Goal: Task Accomplishment & Management: Complete application form

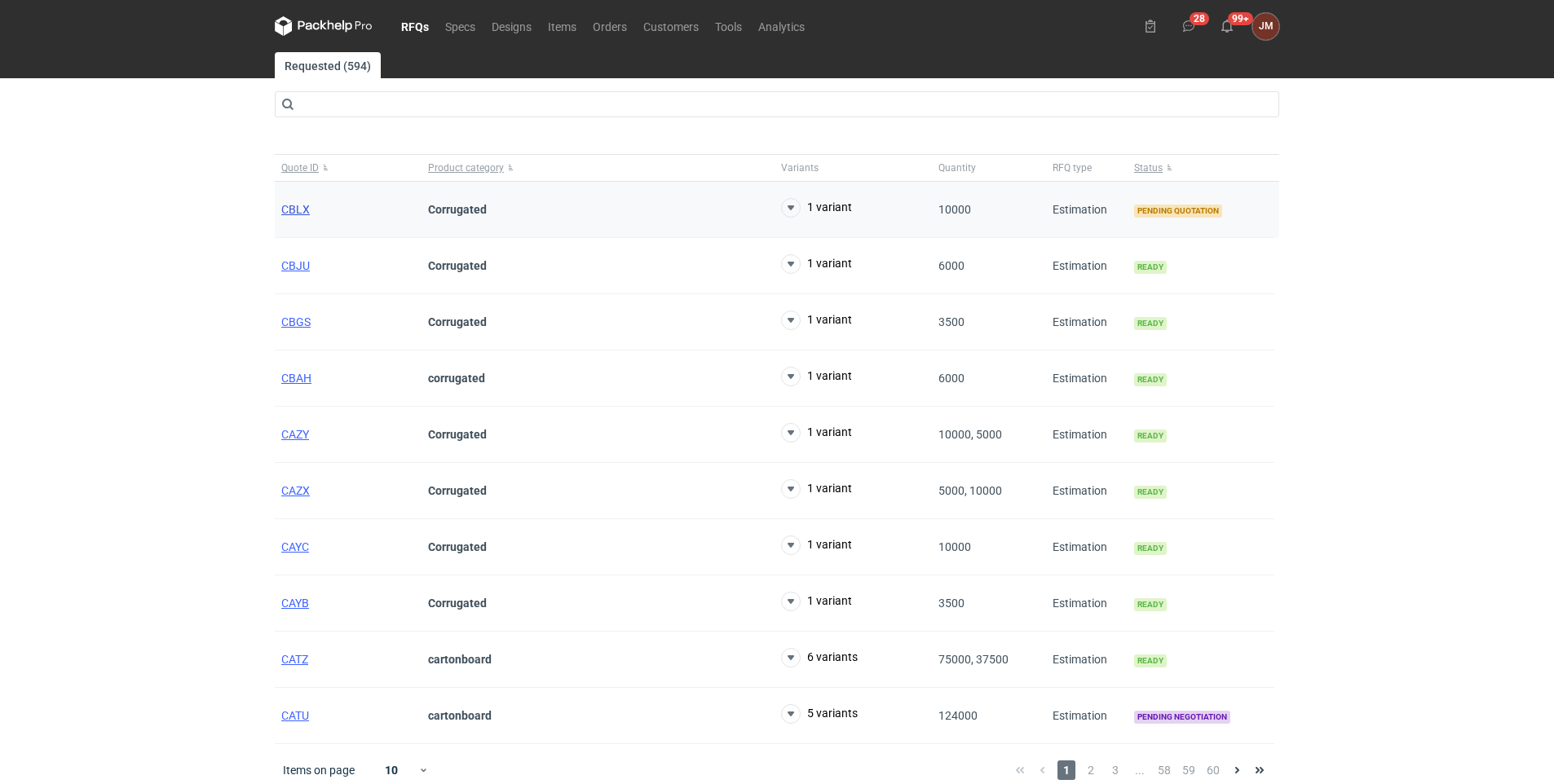
click at [288, 211] on span "CBLX" at bounding box center [295, 209] width 28 height 13
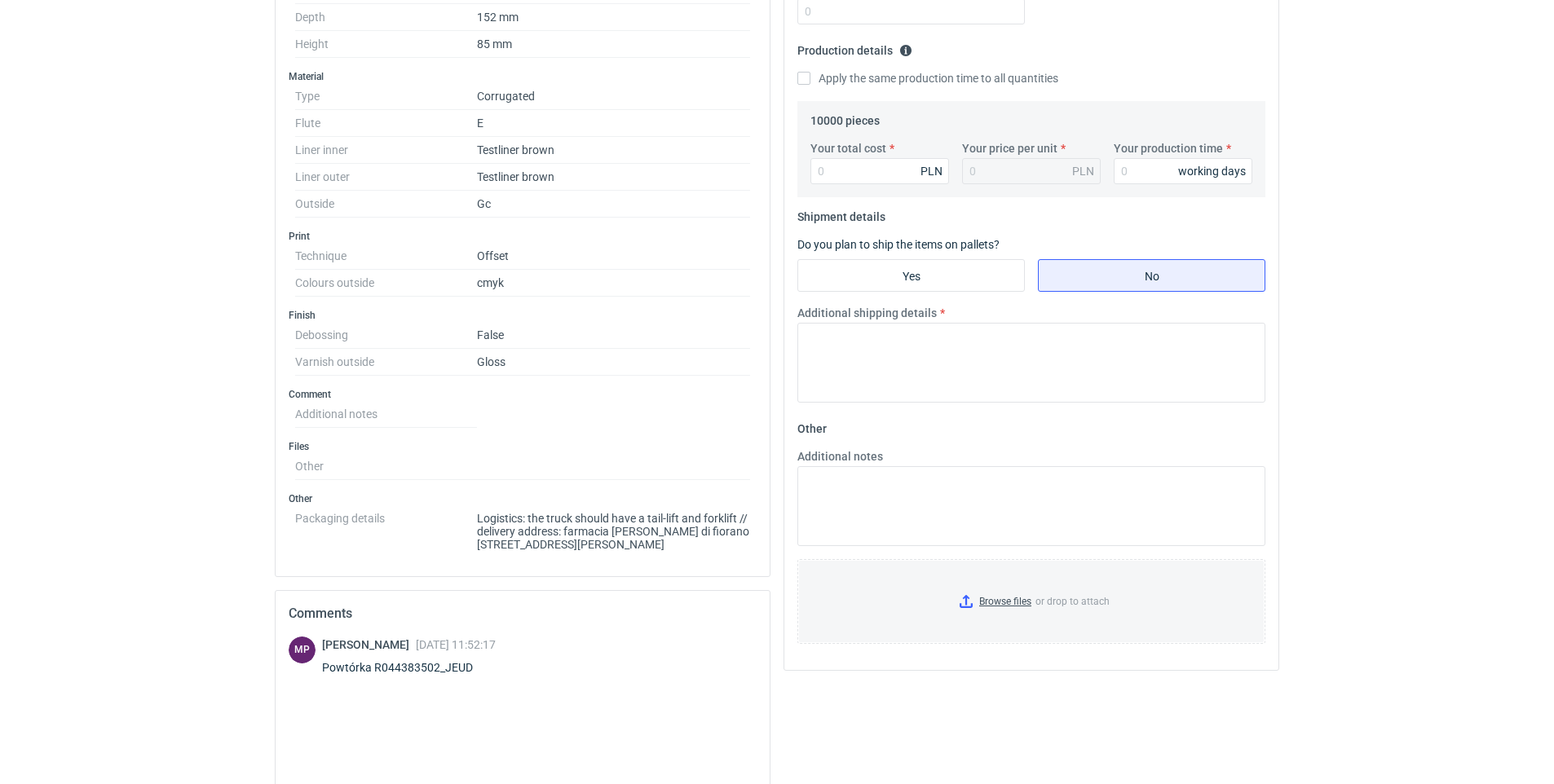
scroll to position [427, 0]
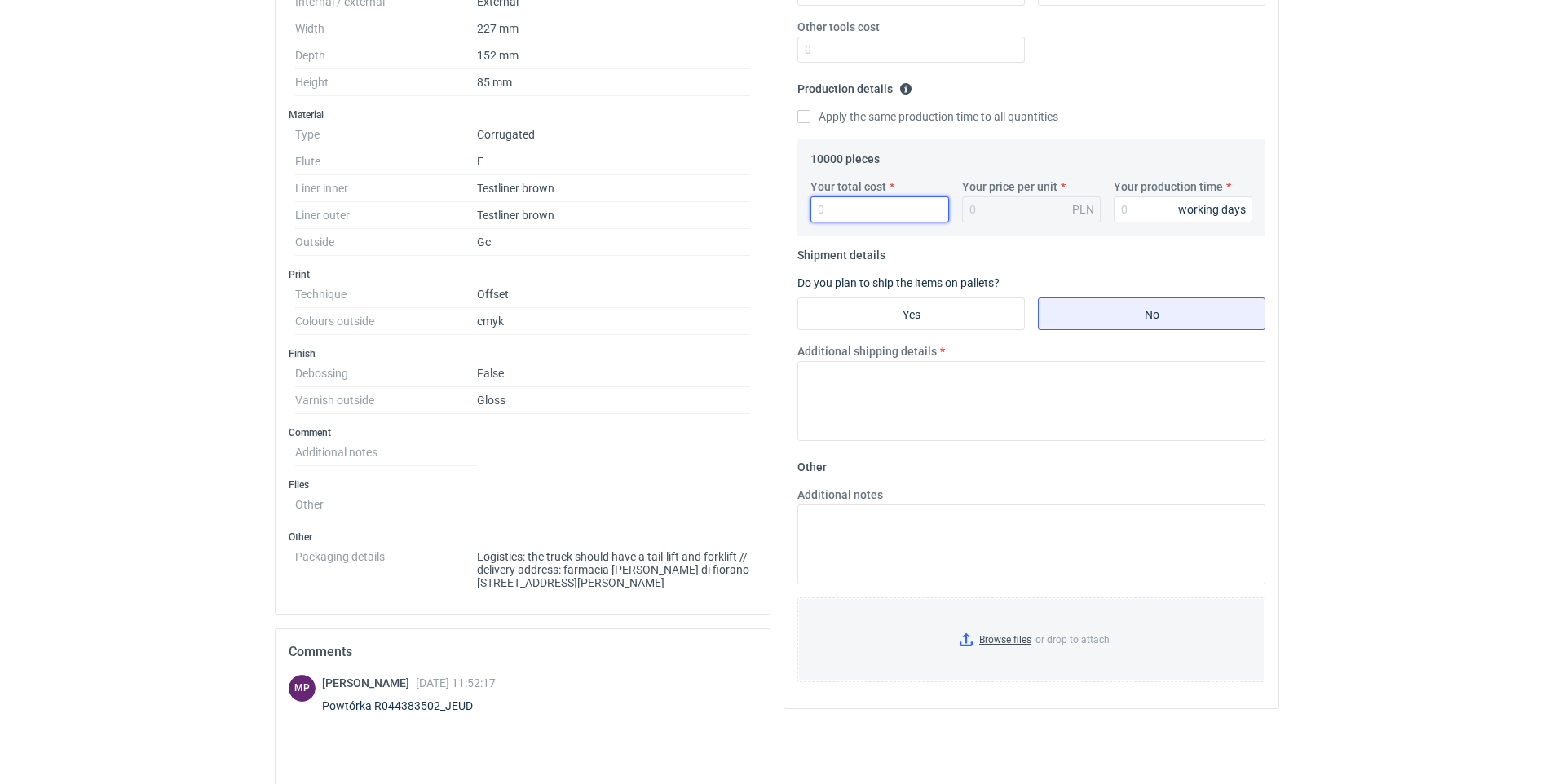
click at [869, 206] on input "Your total cost" at bounding box center [880, 209] width 139 height 26
click at [865, 209] on input "Your total cost" at bounding box center [880, 209] width 139 height 26
type input "144"
type input "0.01"
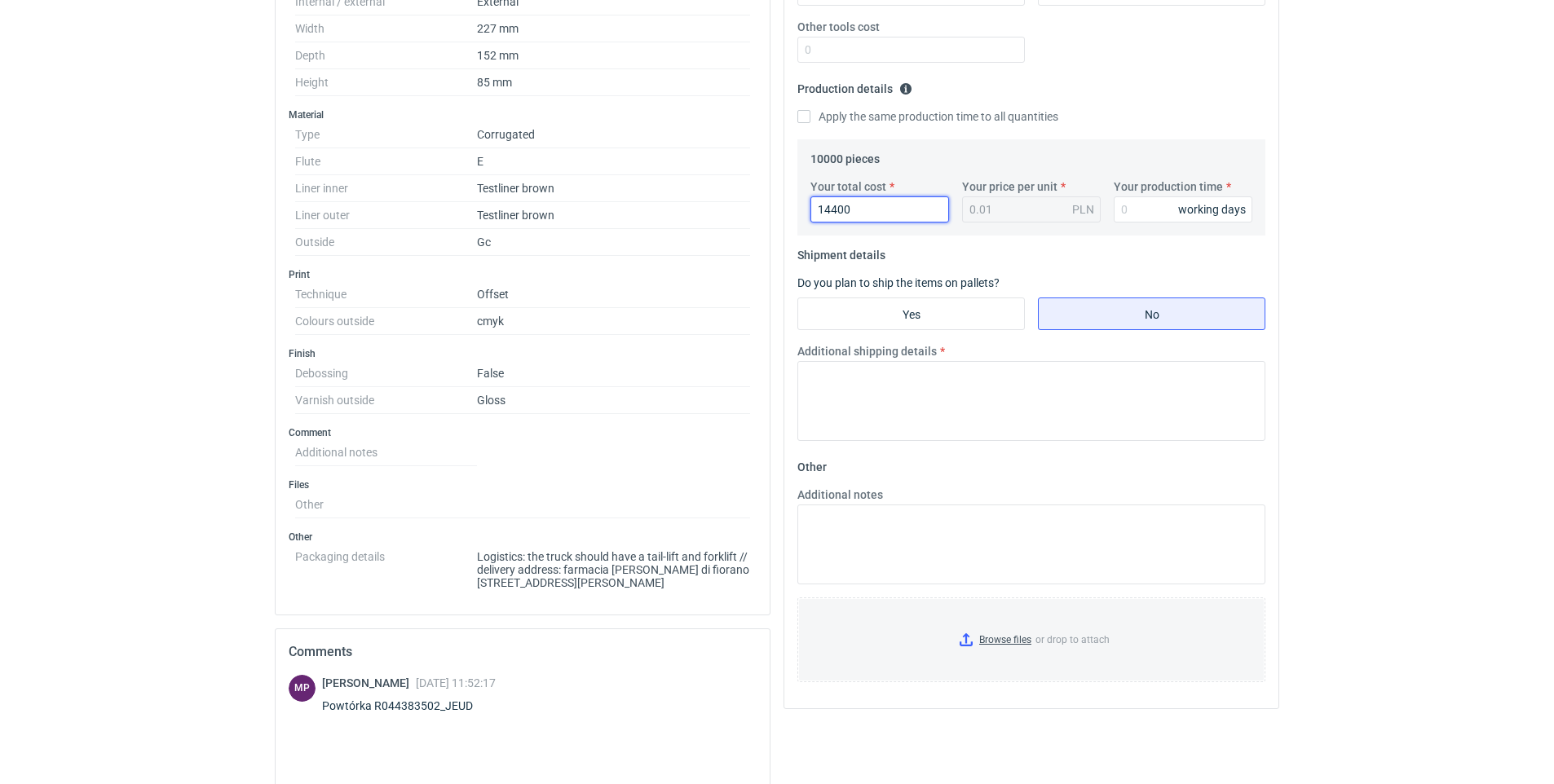
type input "144000"
type input "14.4"
type input "1440000"
type input "144"
type input "14400000"
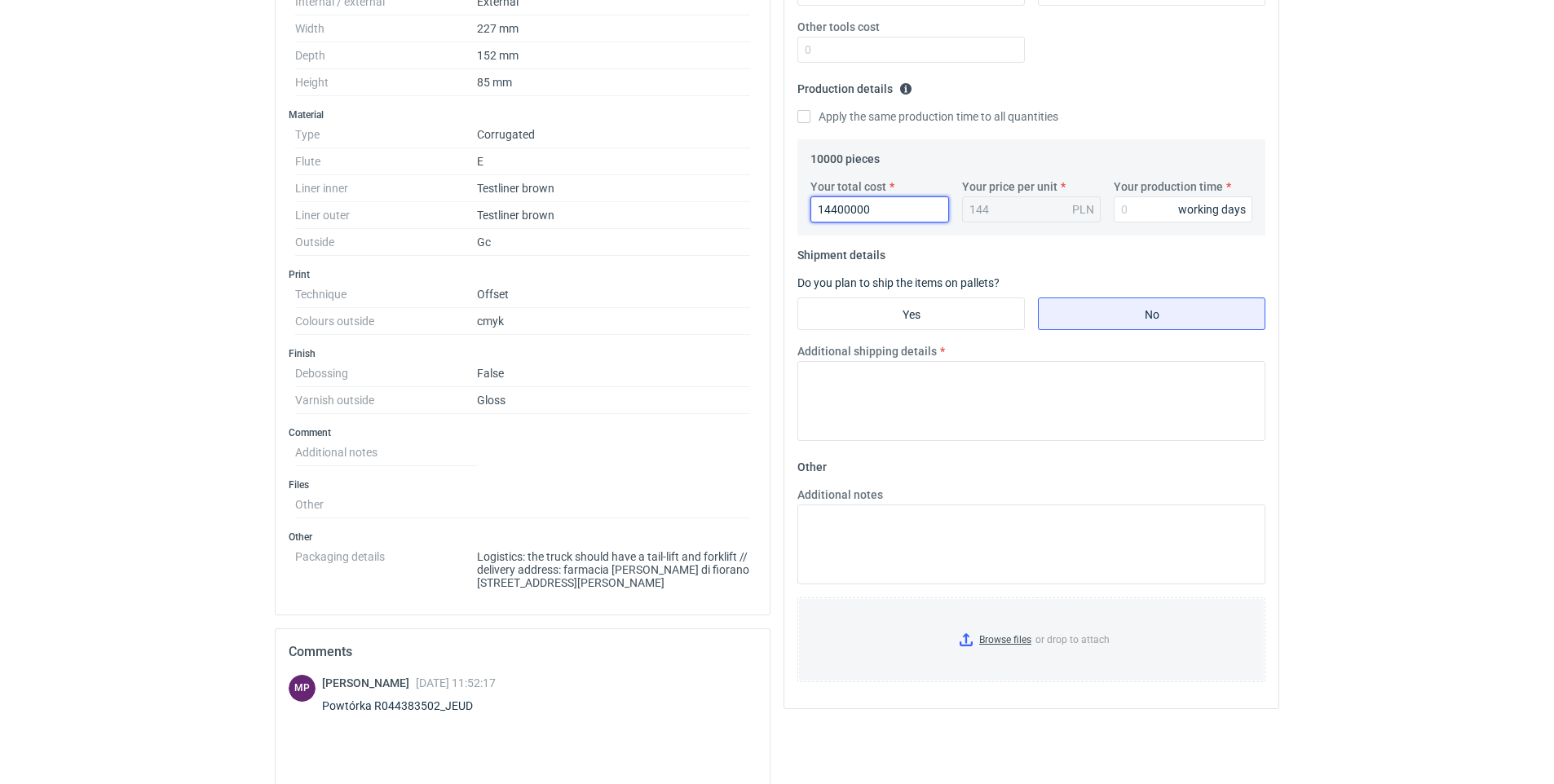
type input "1440"
drag, startPoint x: 896, startPoint y: 207, endPoint x: 764, endPoint y: 202, distance: 132.1
click at [764, 202] on div "Specification Export to PDF Type Product category Corrugated Structural design …" at bounding box center [776, 389] width 1017 height 1260
click at [876, 211] on input "Your total cost" at bounding box center [880, 209] width 139 height 26
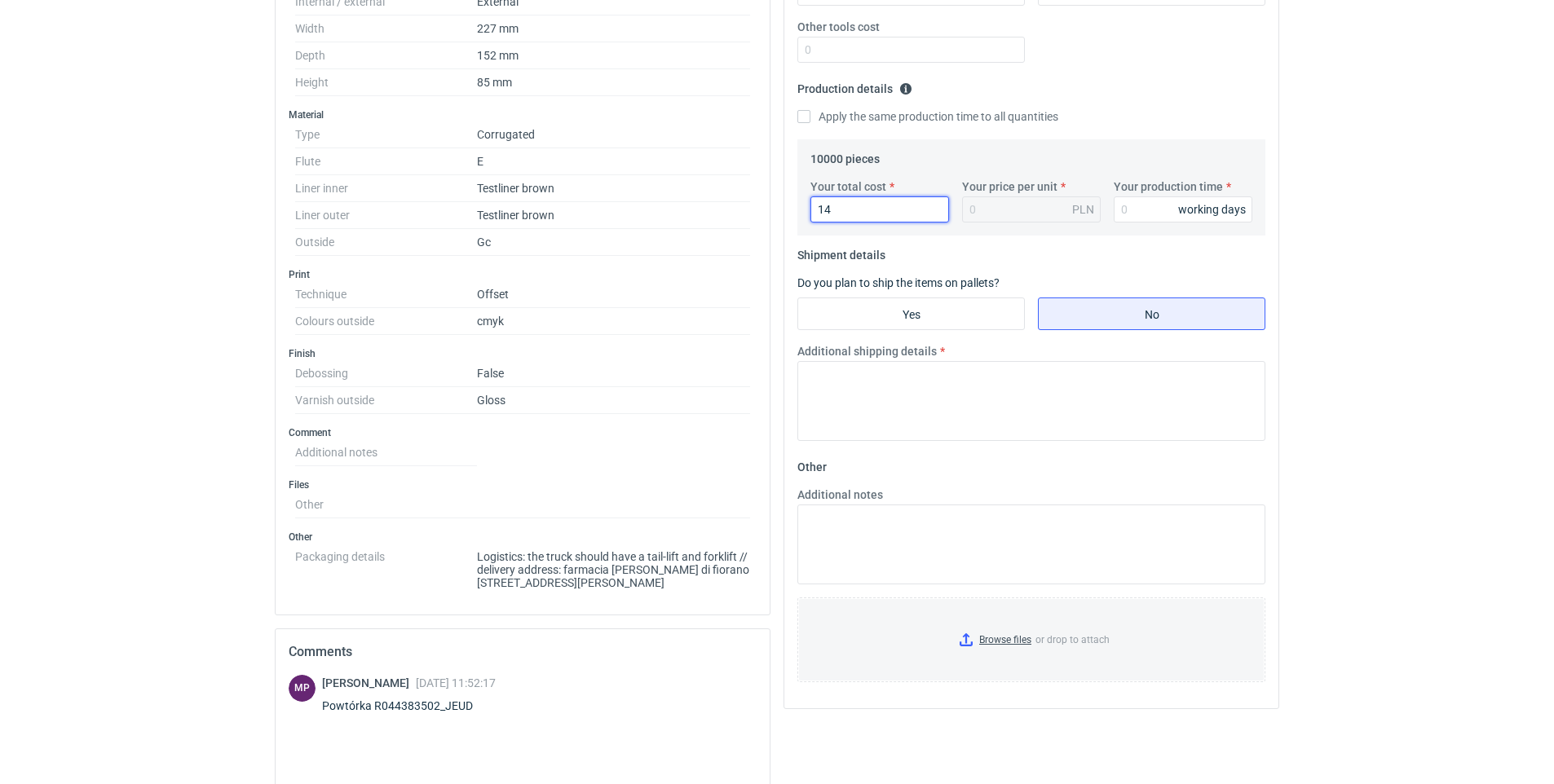
type input "144"
type input "0.01"
type input "14400"
type input "1.44"
type input "14400"
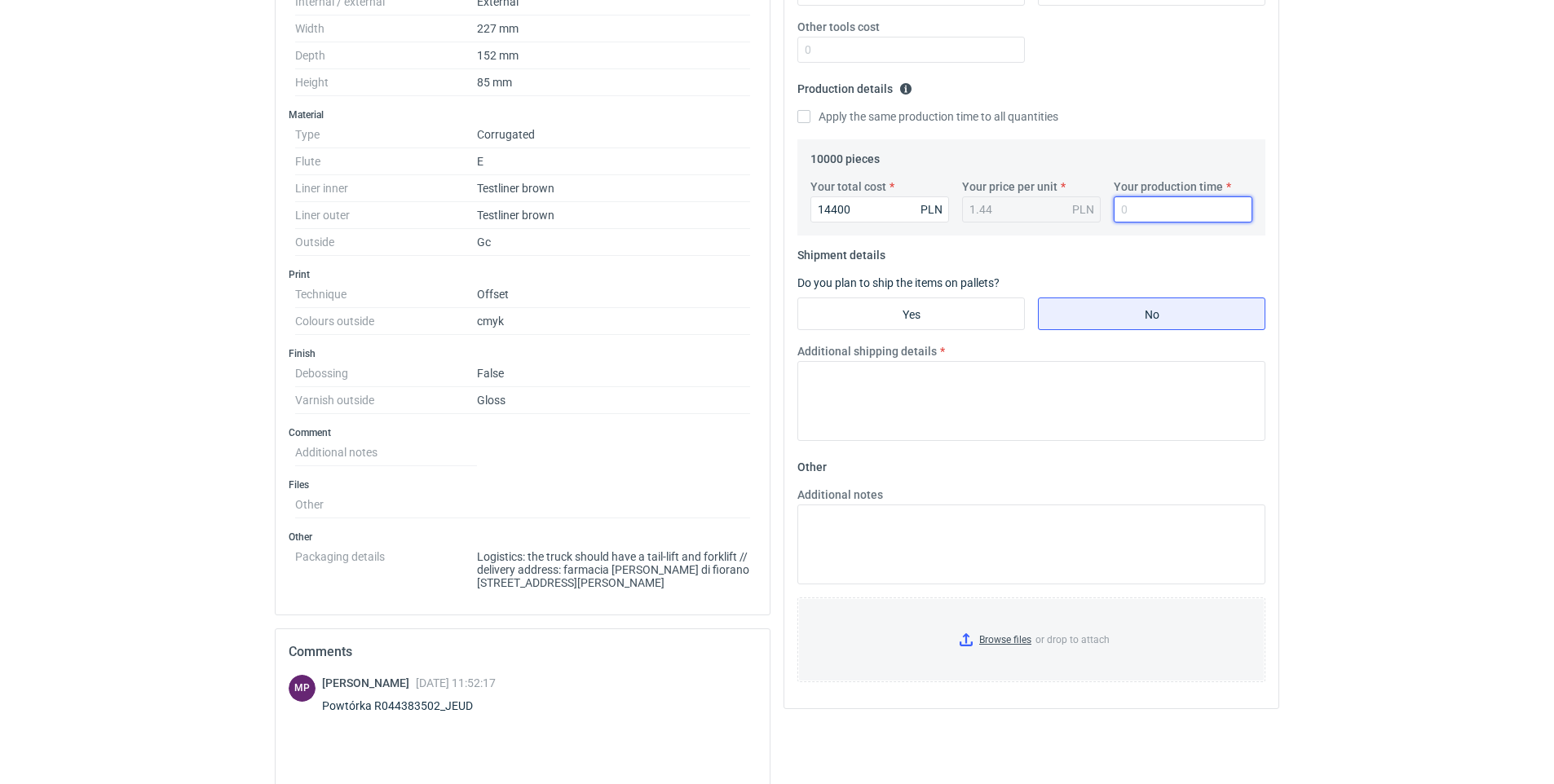
click at [1136, 210] on input "Your production time" at bounding box center [1183, 209] width 139 height 26
type input "11"
click at [919, 314] on input "Yes" at bounding box center [911, 313] width 226 height 31
radio input "true"
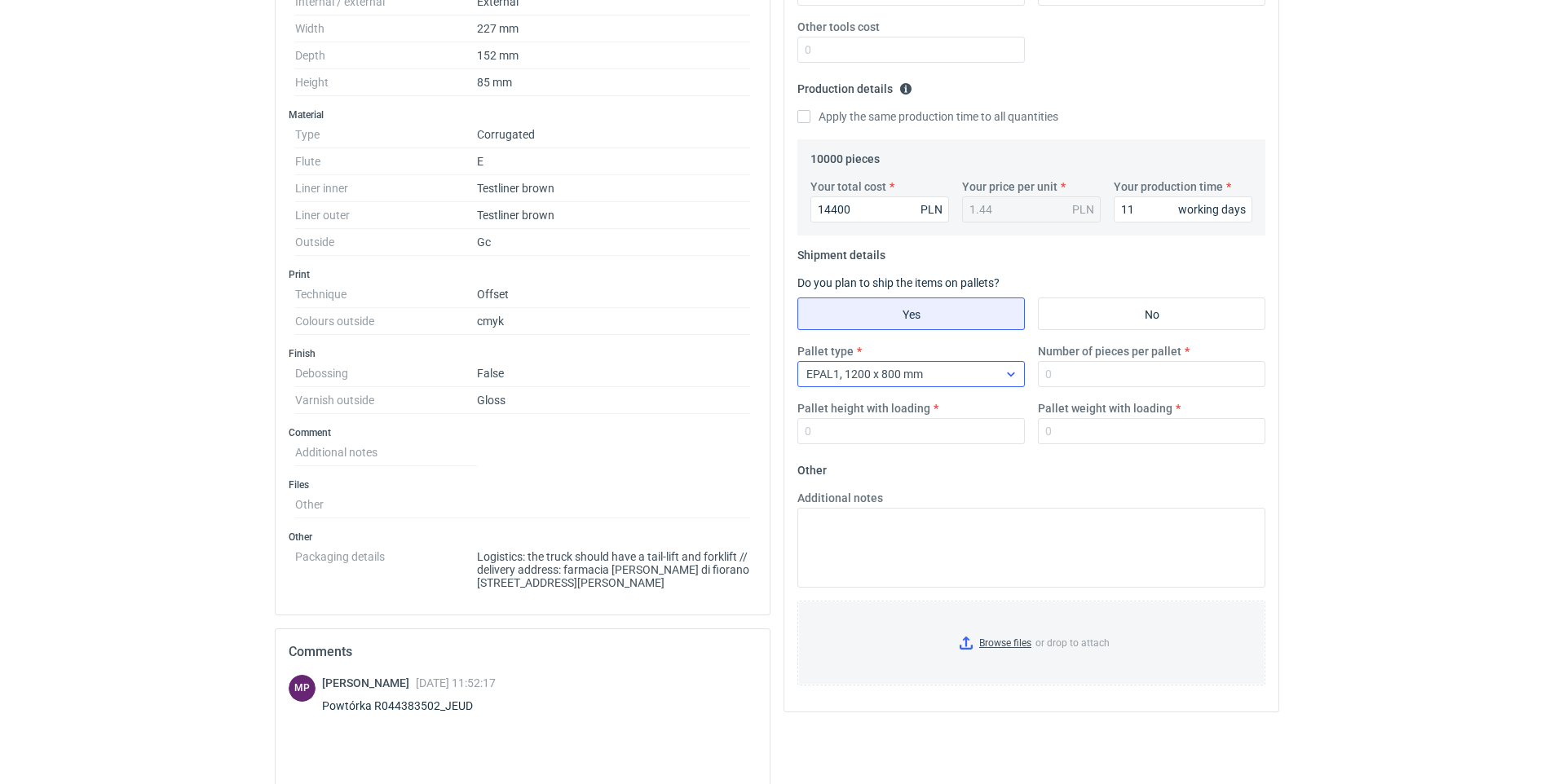
click at [979, 375] on div "EPAL1, 1200 x 800 mm" at bounding box center [897, 374] width 200 height 23
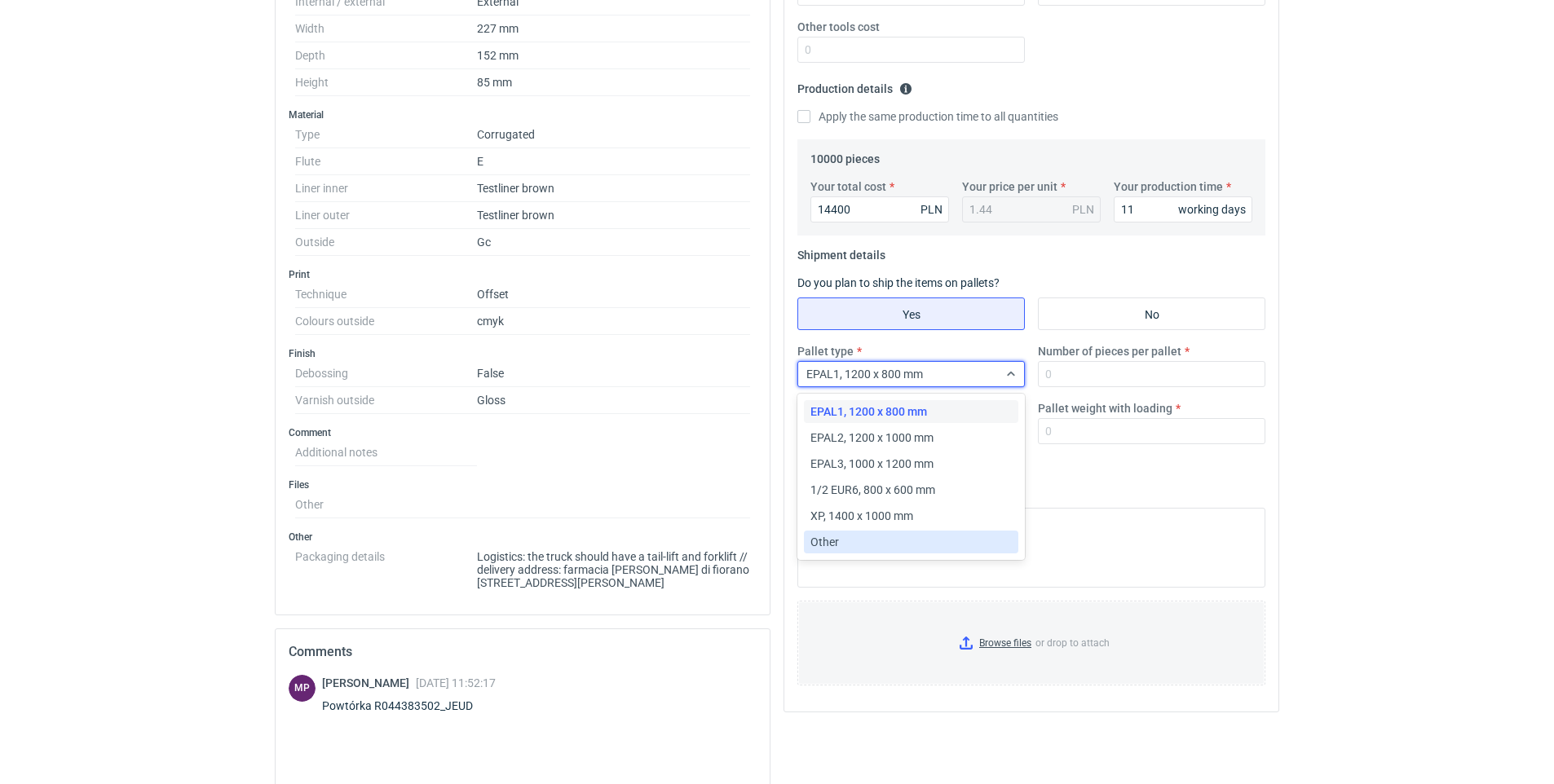
click at [846, 546] on div "Other" at bounding box center [911, 541] width 201 height 17
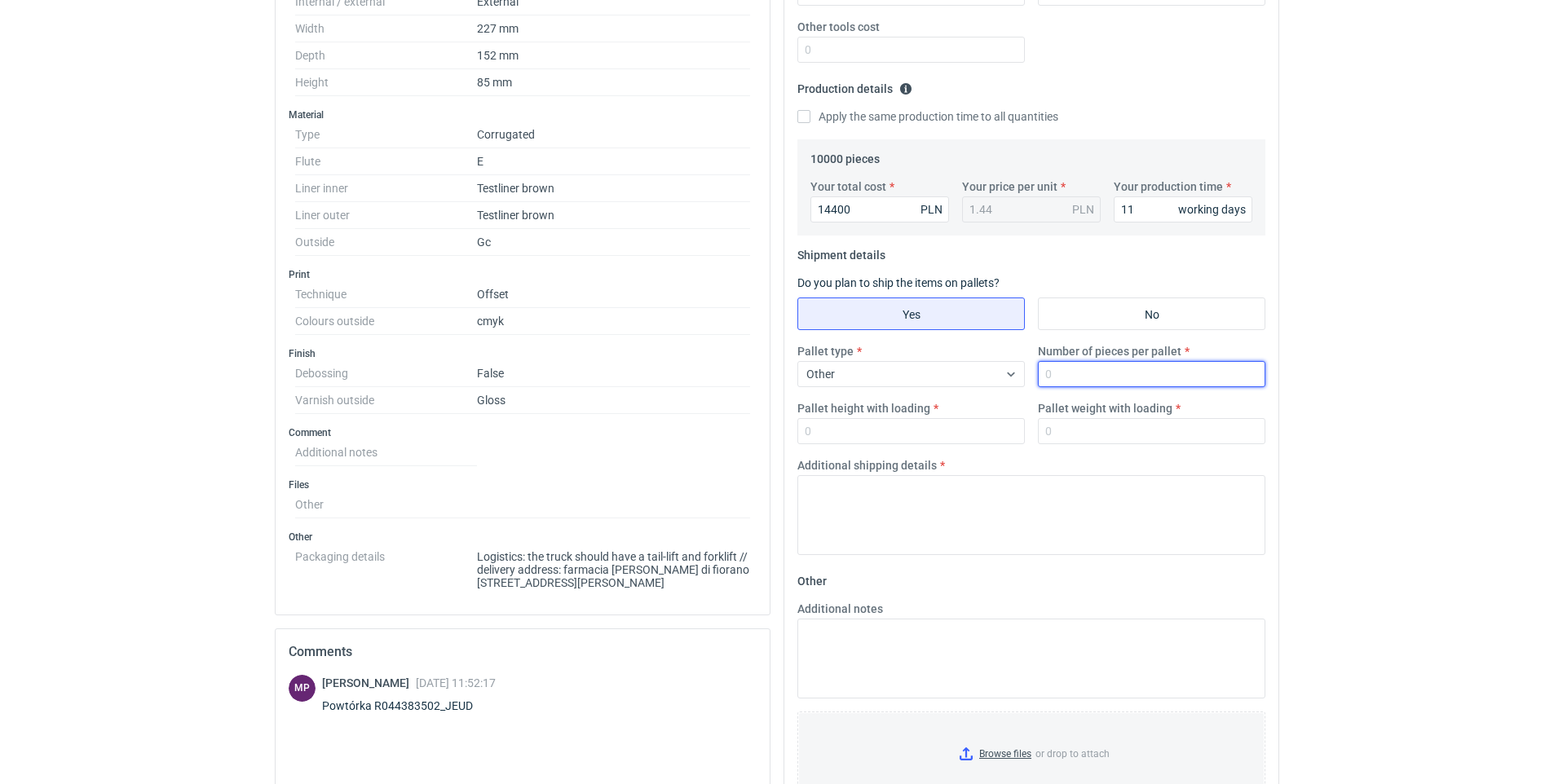
click at [1084, 372] on input "Number of pieces per pallet" at bounding box center [1151, 374] width 228 height 26
drag, startPoint x: 478, startPoint y: 703, endPoint x: 443, endPoint y: 709, distance: 35.5
click at [443, 709] on div "Powtórka R044383502_JEUD" at bounding box center [409, 706] width 174 height 17
copy div "JEUD"
click at [1060, 370] on input "Number of pieces per pallet" at bounding box center [1151, 374] width 228 height 26
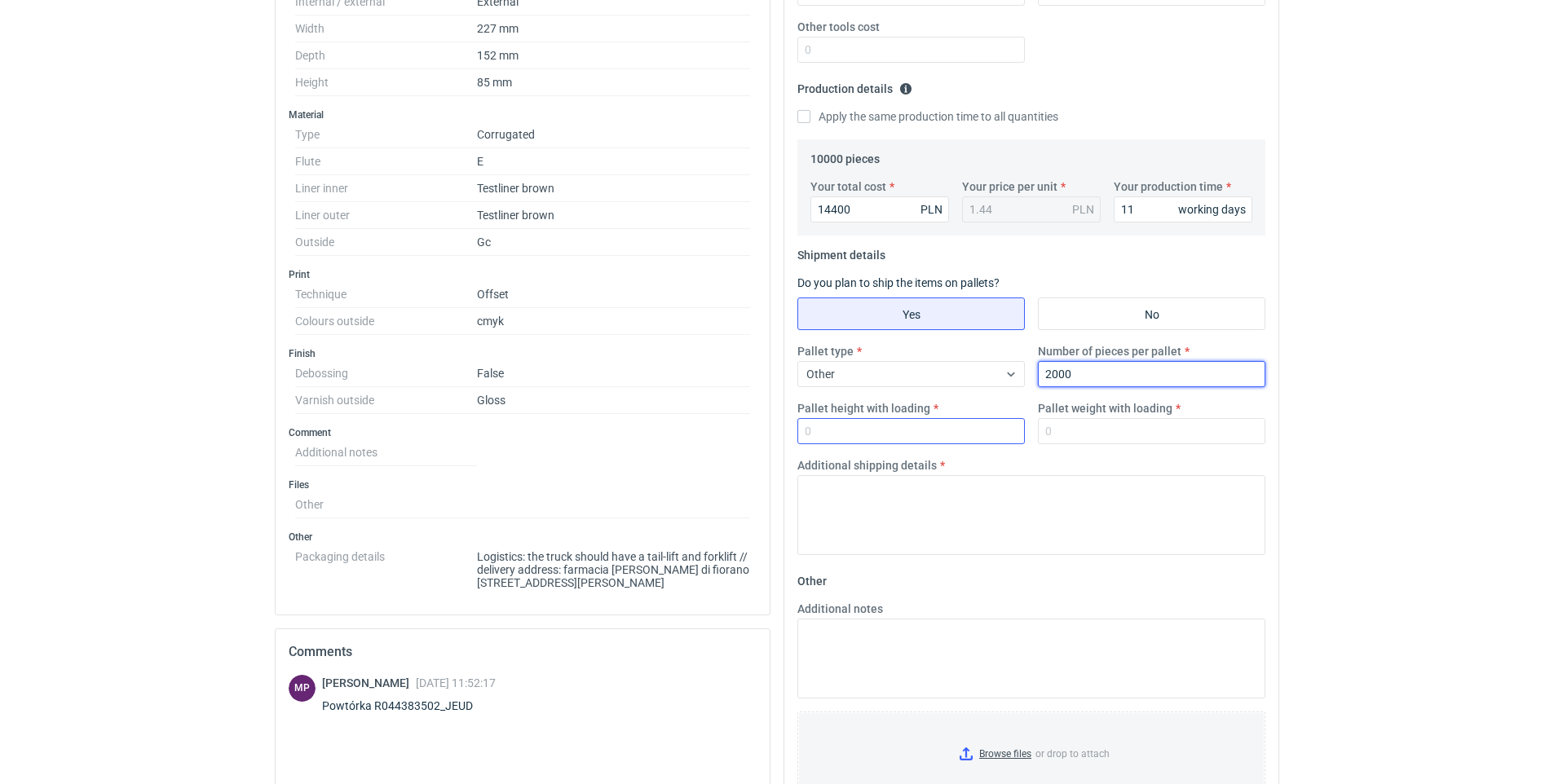
type input "2000"
click at [982, 432] on input "Pallet height with loading" at bounding box center [911, 432] width 228 height 26
type input "170"
click at [1125, 426] on input "Pallet weight with loading" at bounding box center [1151, 432] width 228 height 26
type input "500"
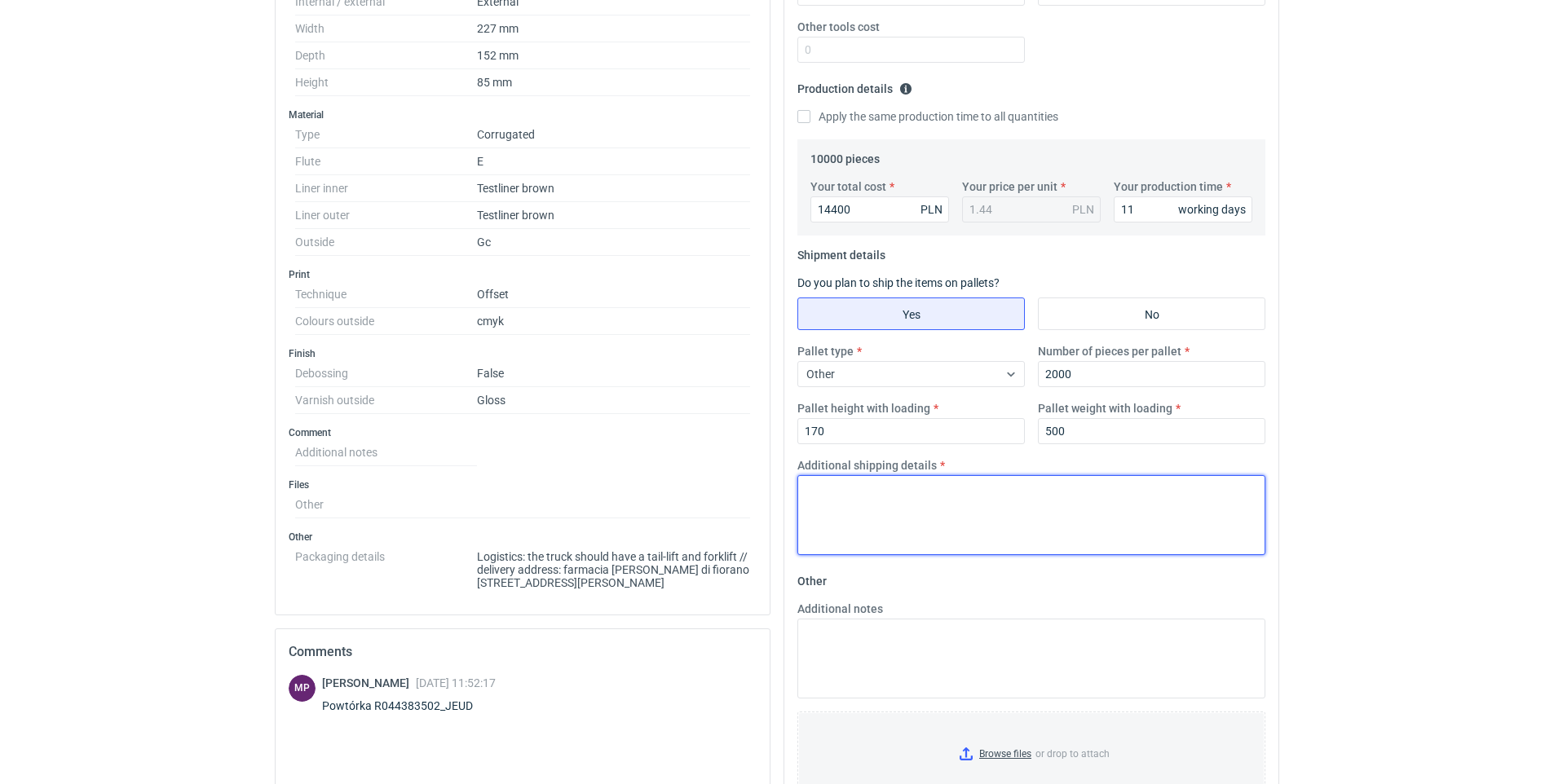
click at [1031, 534] on textarea "Additional shipping details" at bounding box center [1031, 515] width 468 height 80
type textarea "palety 120x80"
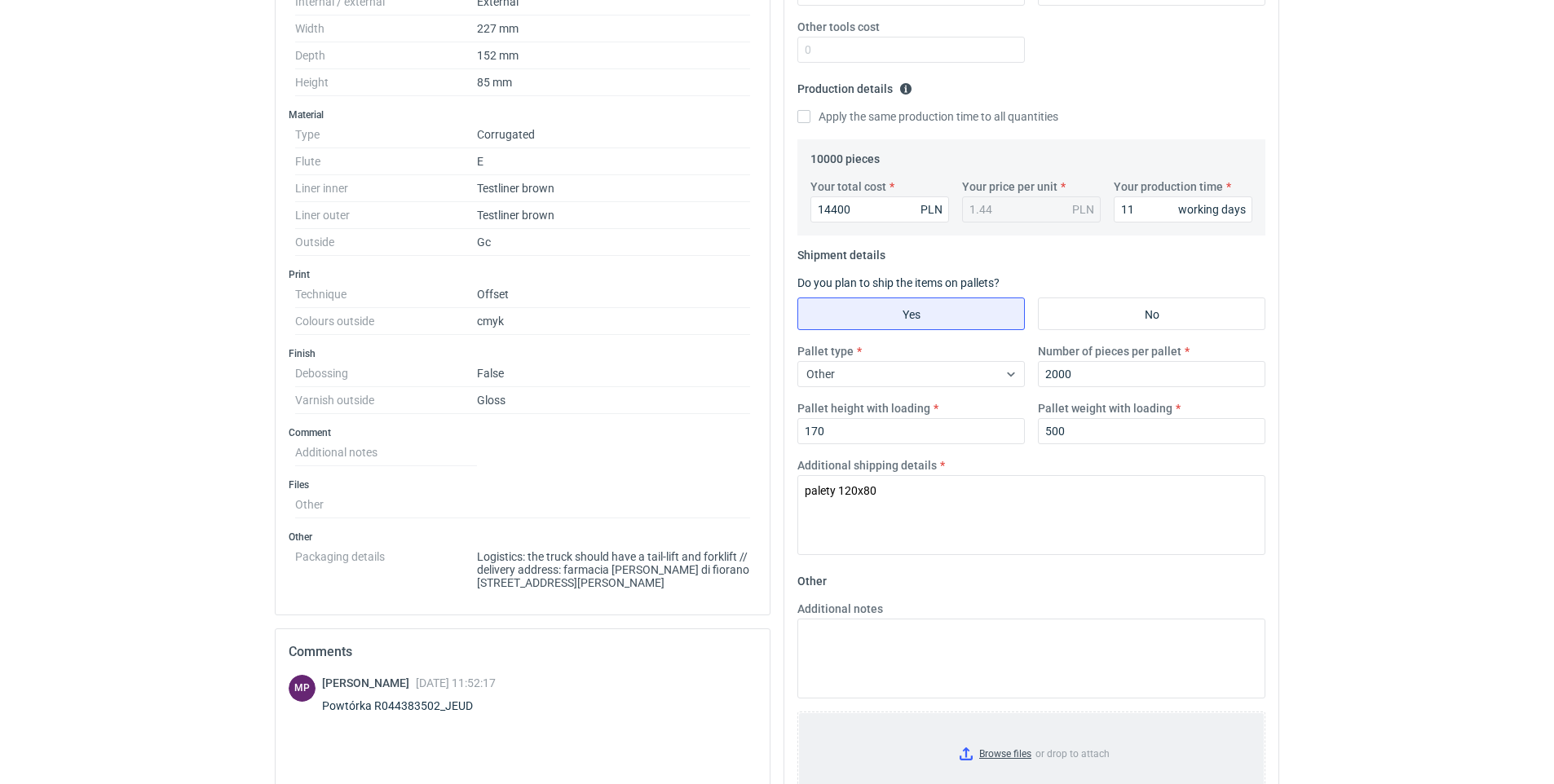
click at [1015, 751] on input "Browse files or drop to attach" at bounding box center [1031, 753] width 465 height 82
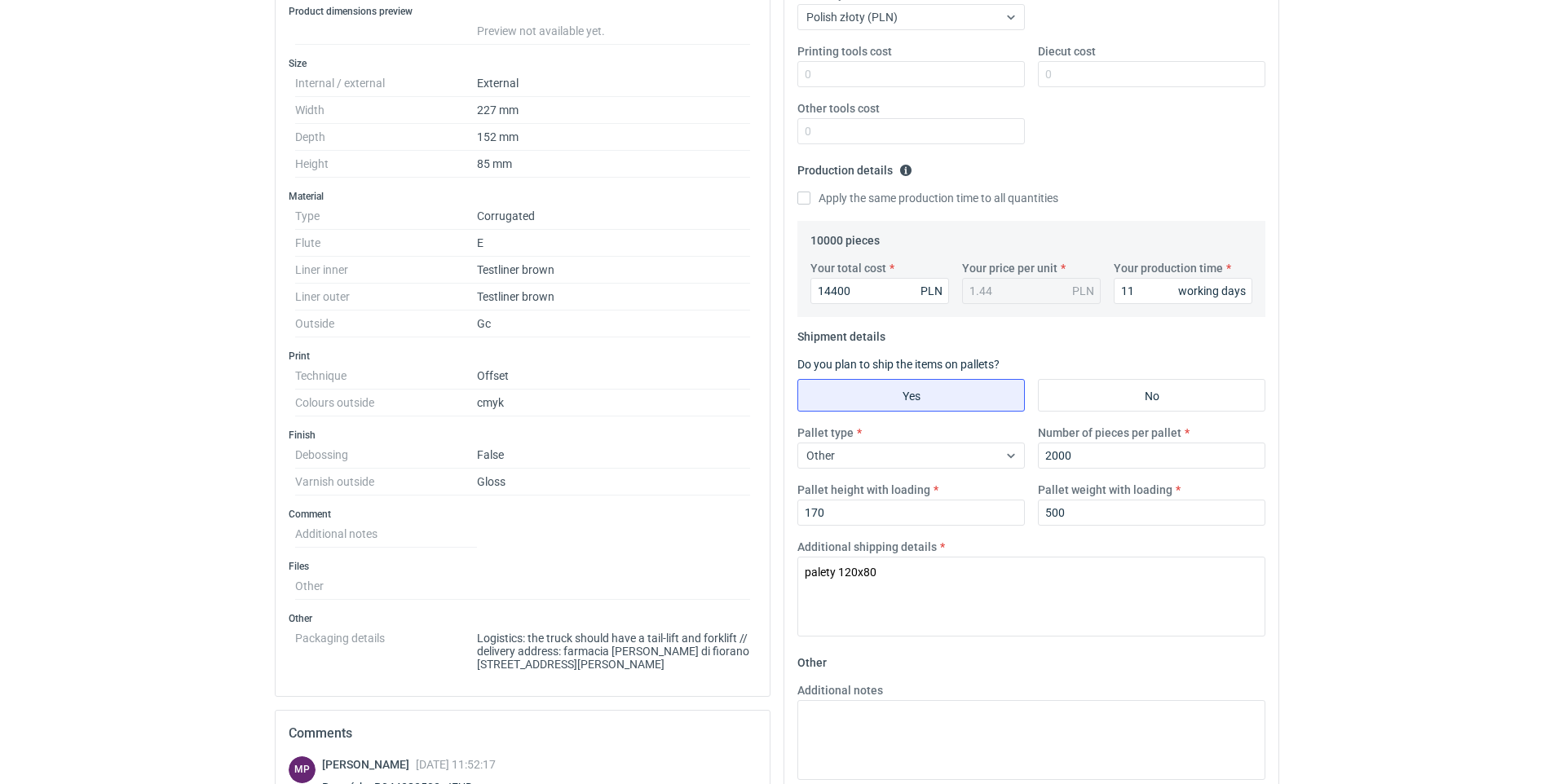
scroll to position [0, 0]
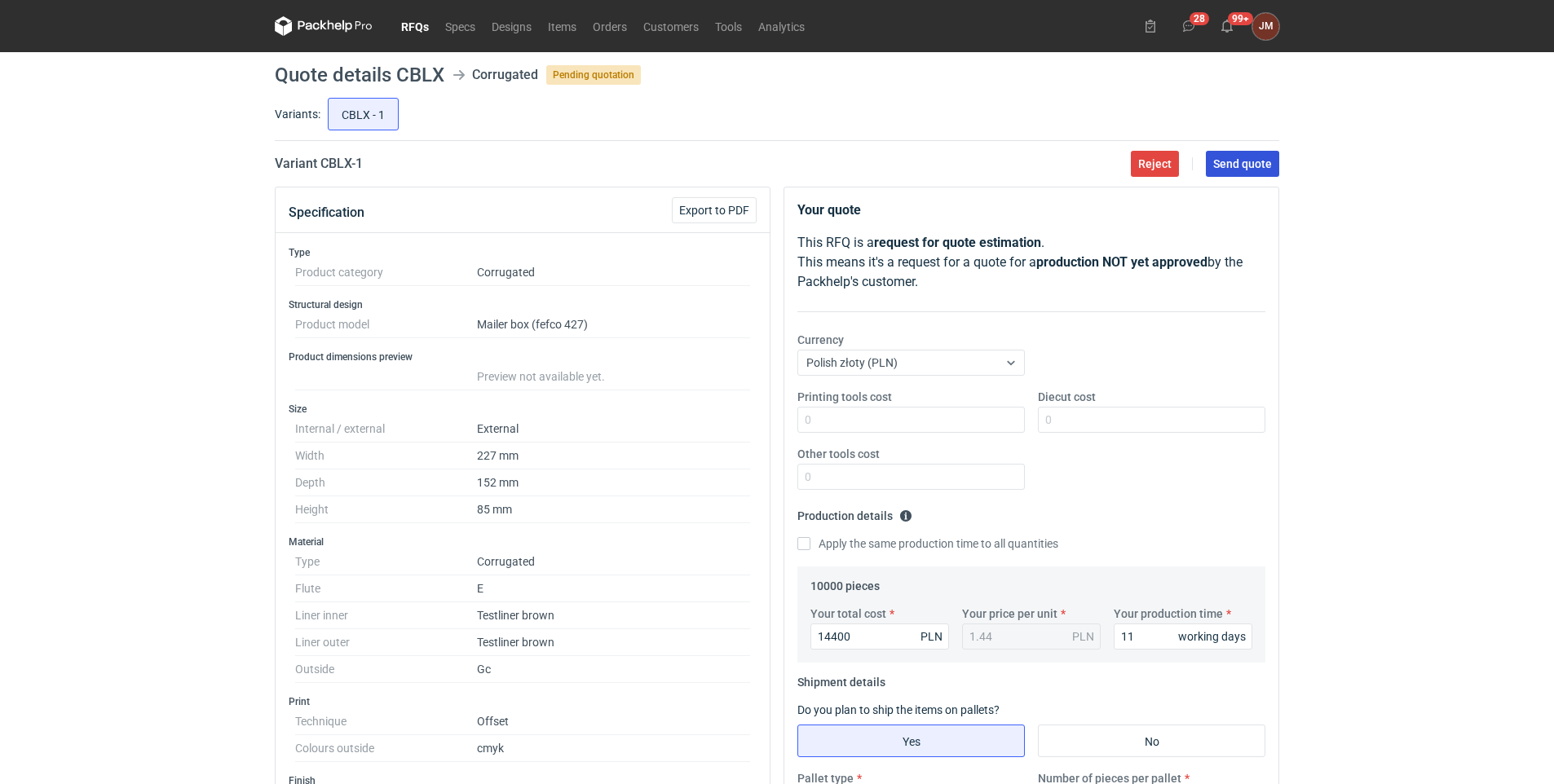
click at [1241, 161] on span "Send quote" at bounding box center [1242, 163] width 59 height 11
